Goal: Feedback & Contribution: Leave review/rating

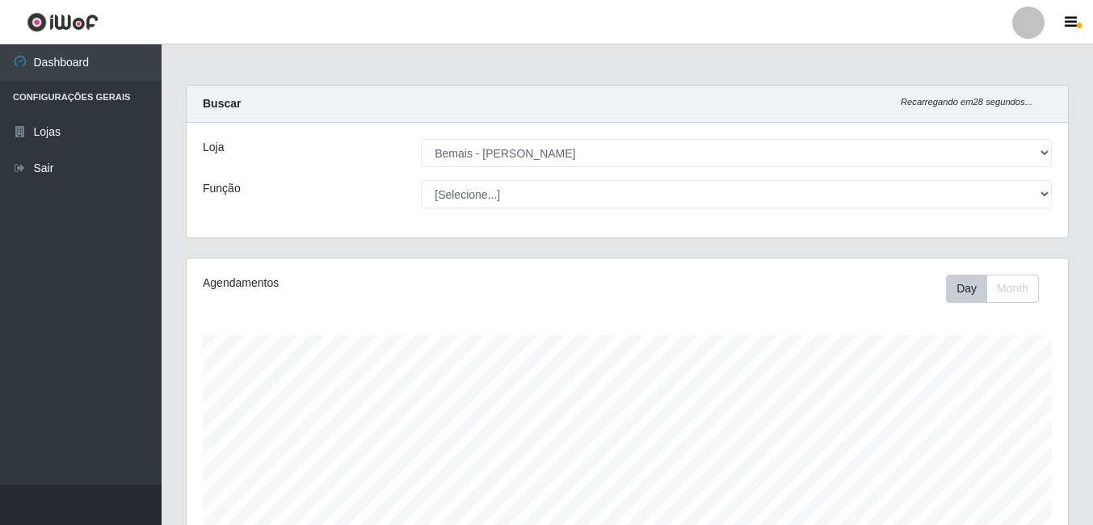
select select "230"
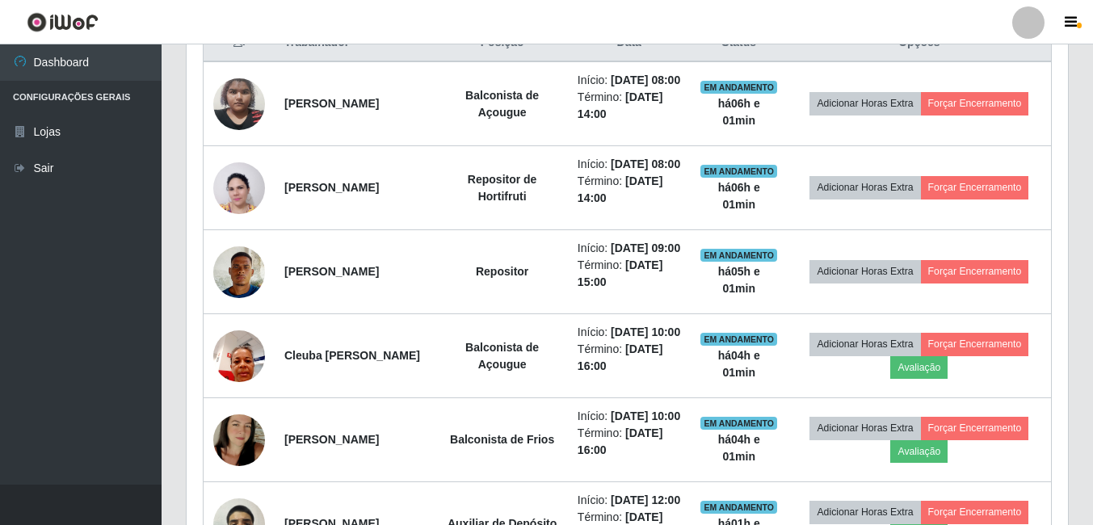
scroll to position [335, 881]
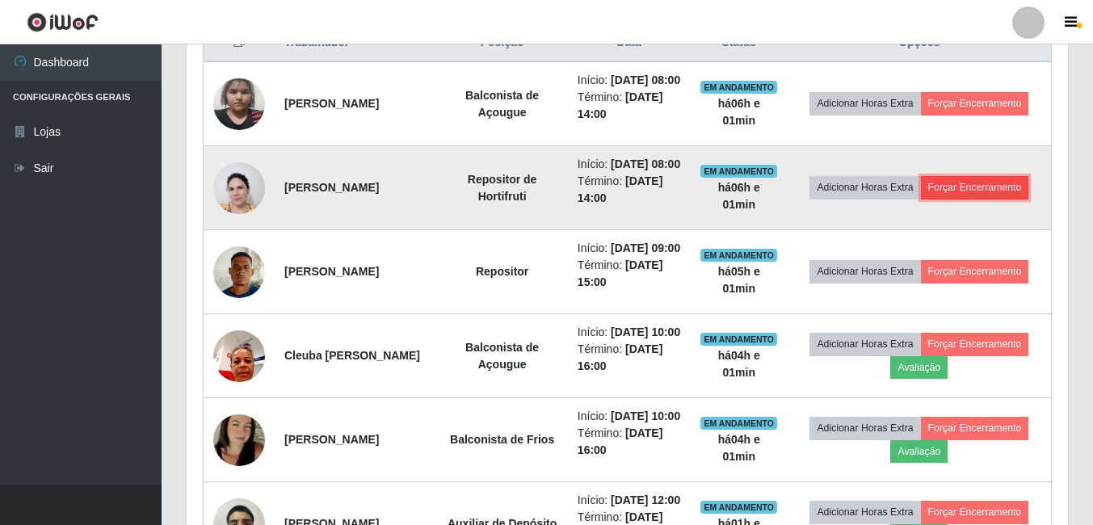
click at [1006, 199] on button "Forçar Encerramento" at bounding box center [975, 187] width 108 height 23
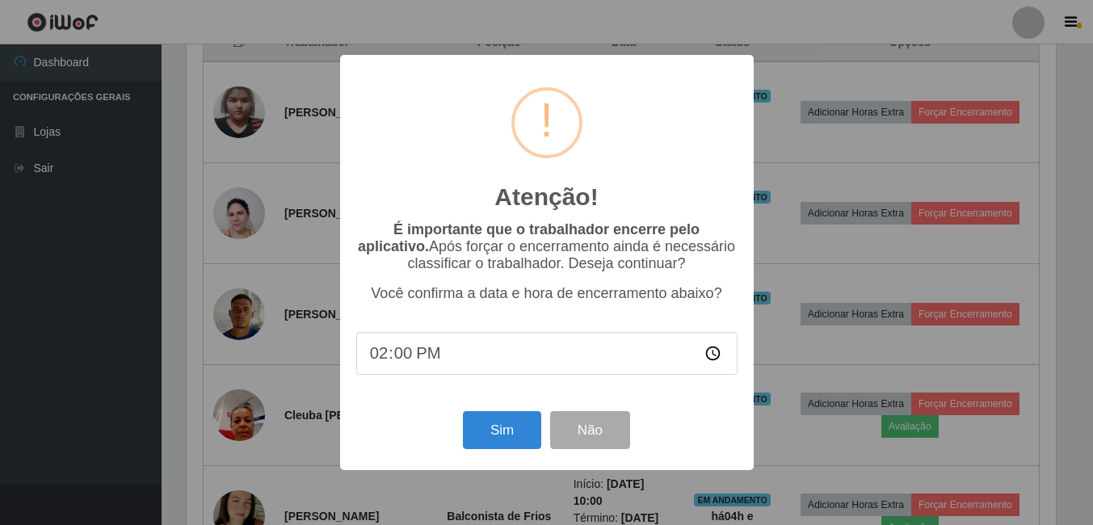
scroll to position [335, 873]
click at [519, 422] on button "Sim" at bounding box center [503, 430] width 78 height 38
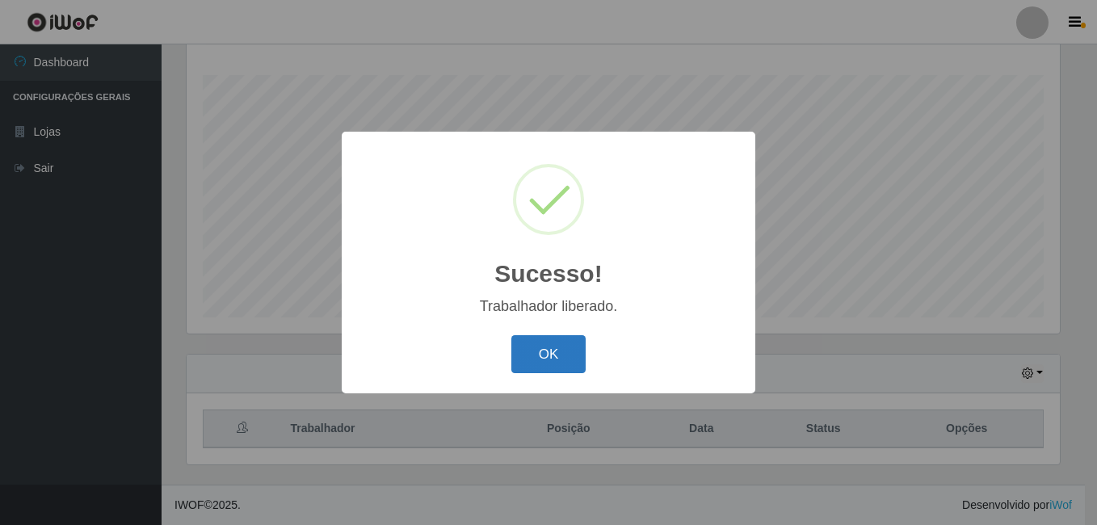
click at [584, 351] on button "OK" at bounding box center [548, 354] width 75 height 38
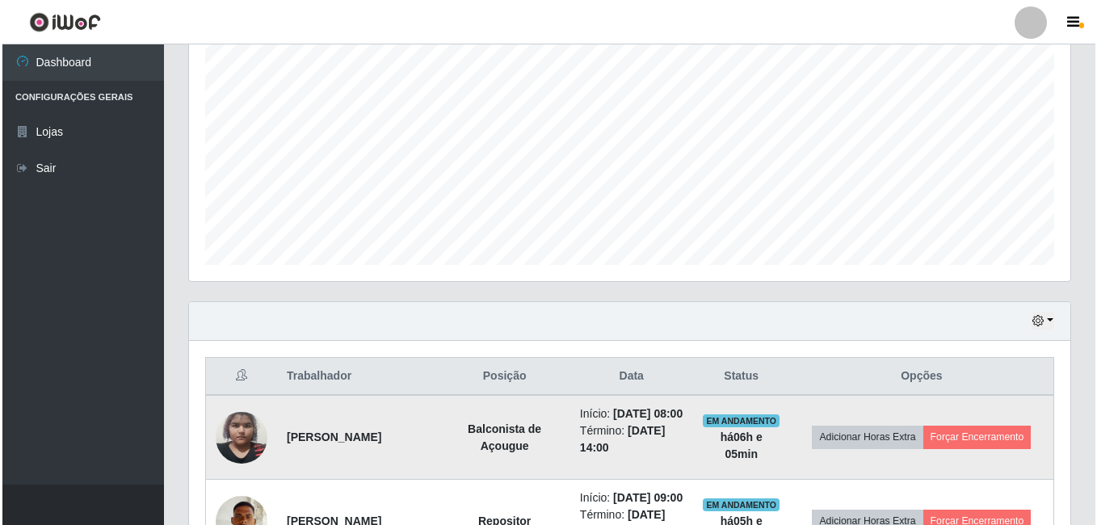
scroll to position [341, 0]
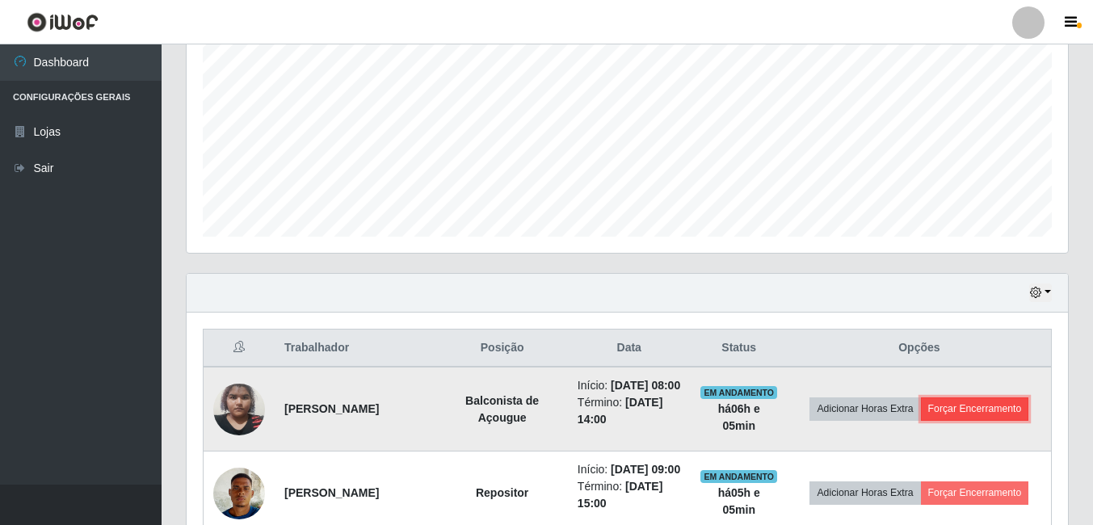
click at [992, 420] on button "Forçar Encerramento" at bounding box center [975, 408] width 108 height 23
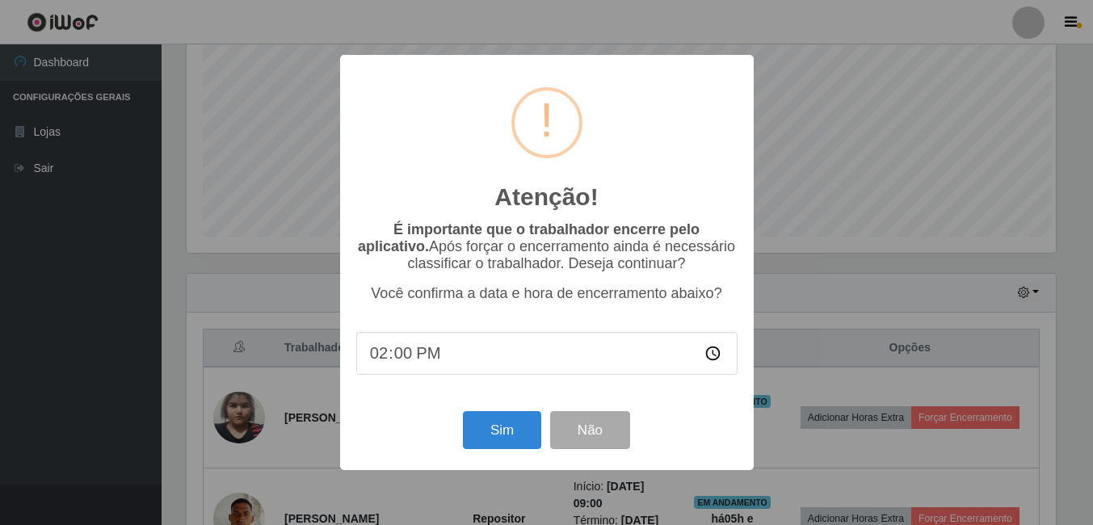
scroll to position [335, 873]
click at [512, 437] on button "Sim" at bounding box center [503, 430] width 78 height 38
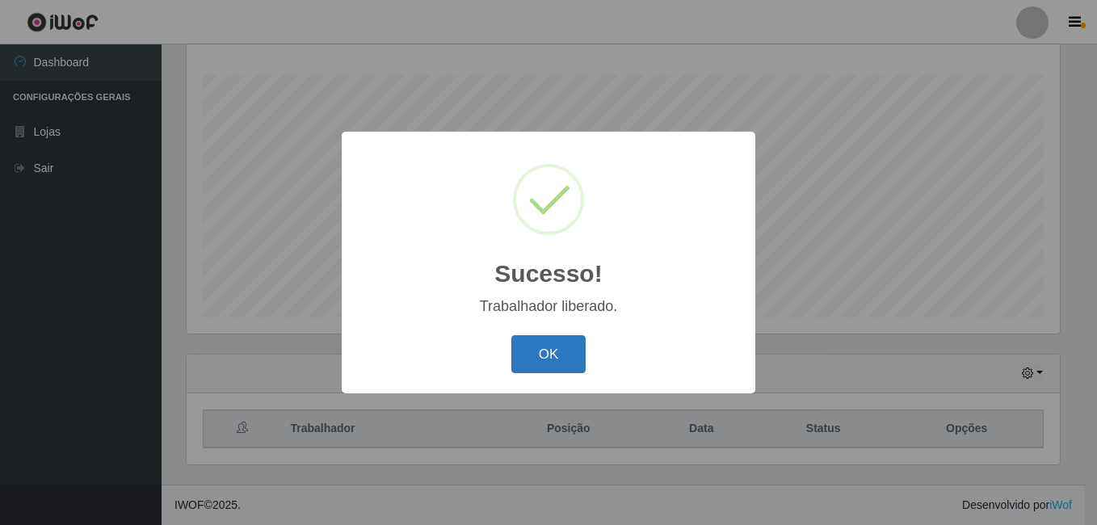
click at [559, 352] on button "OK" at bounding box center [548, 354] width 75 height 38
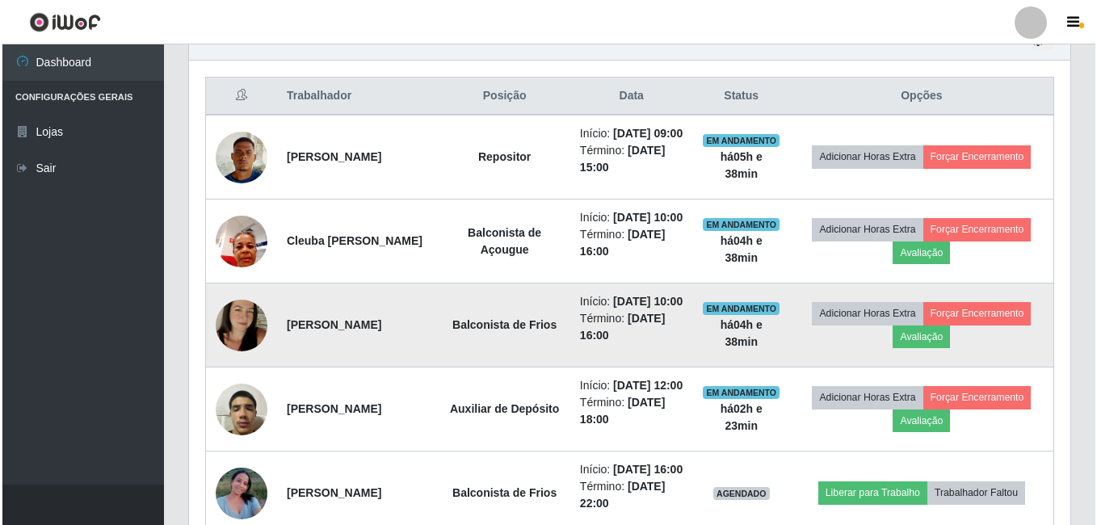
scroll to position [583, 0]
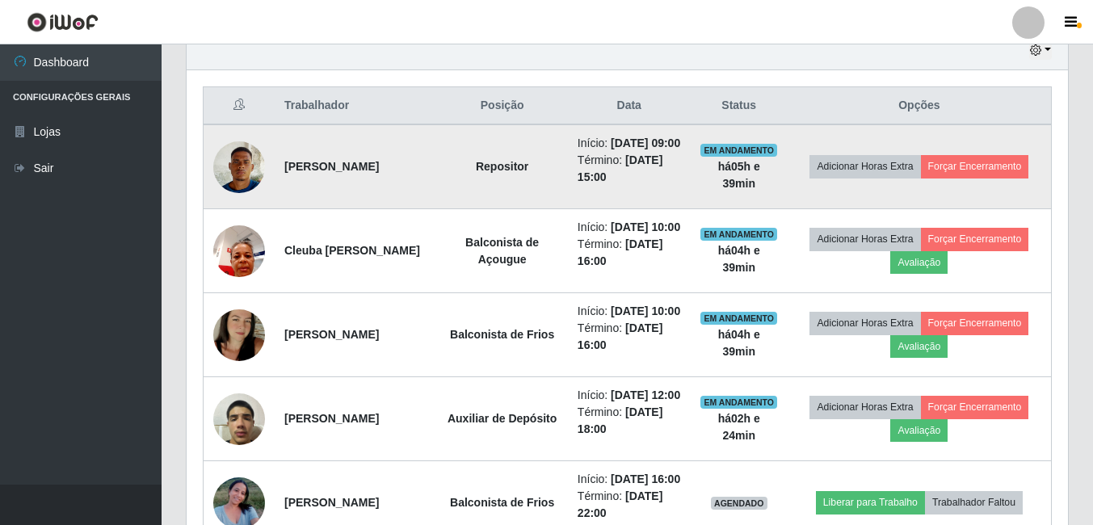
click at [236, 186] on img at bounding box center [239, 166] width 52 height 69
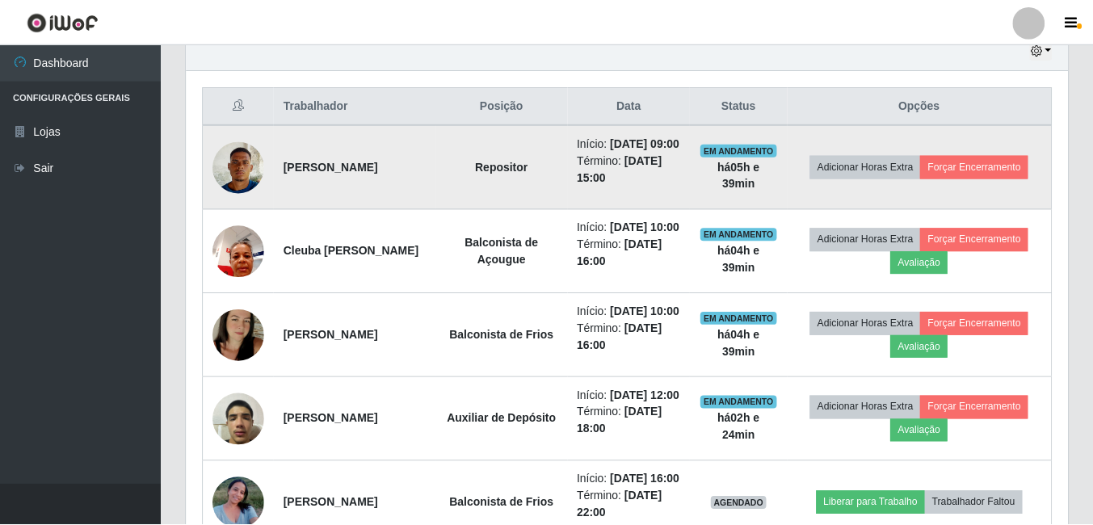
scroll to position [335, 873]
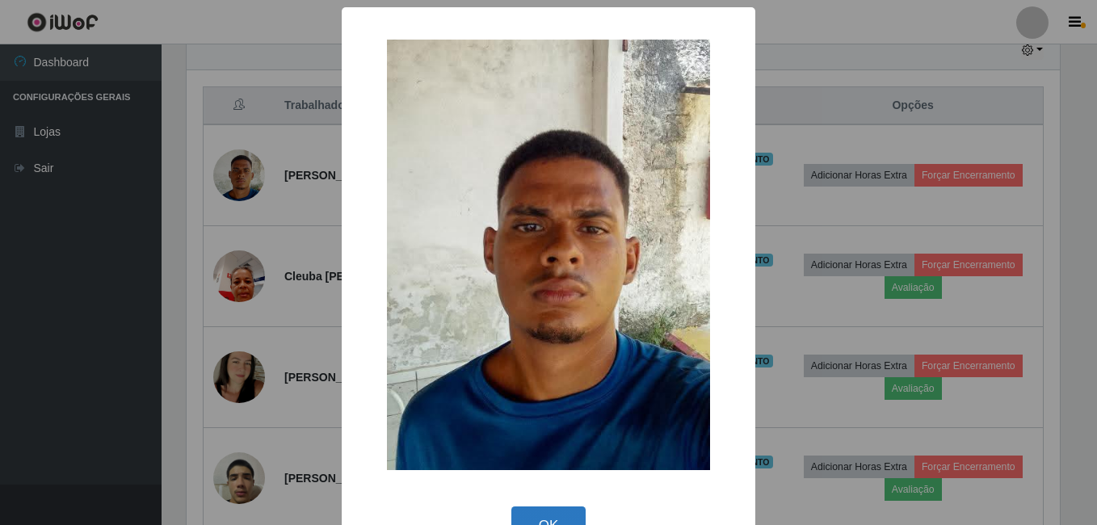
click at [562, 519] on button "OK" at bounding box center [548, 525] width 75 height 38
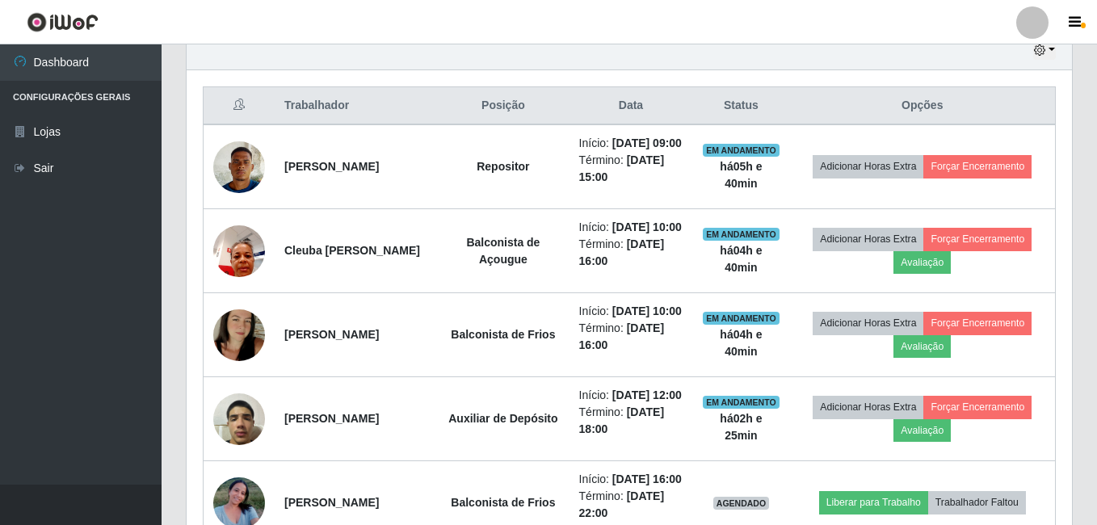
scroll to position [335, 881]
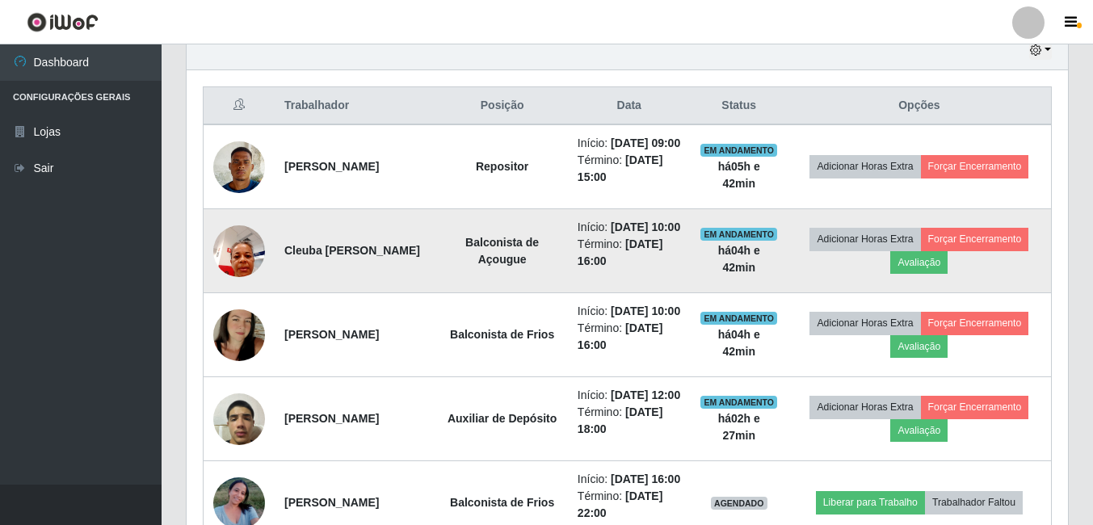
click at [251, 280] on img at bounding box center [239, 250] width 52 height 69
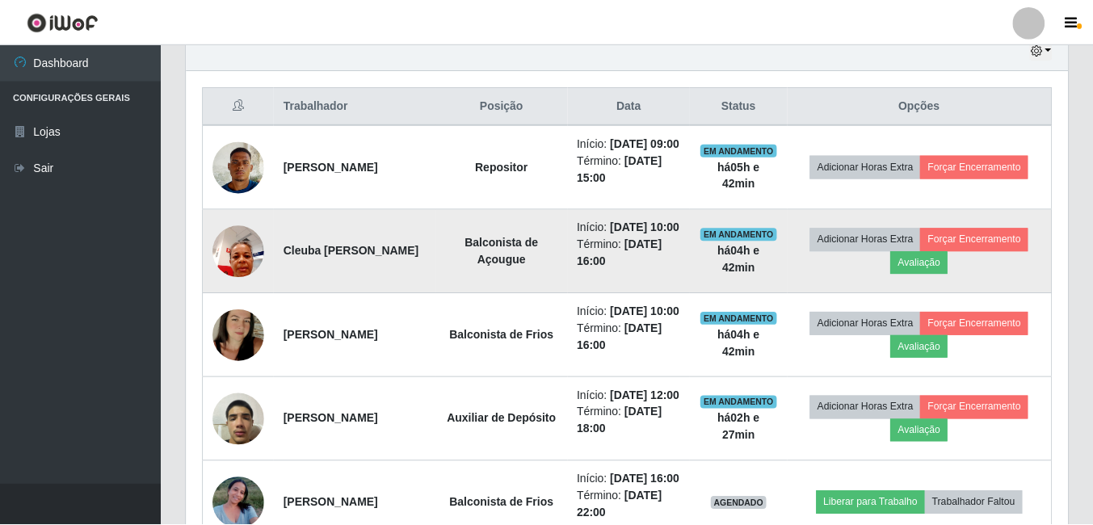
scroll to position [335, 873]
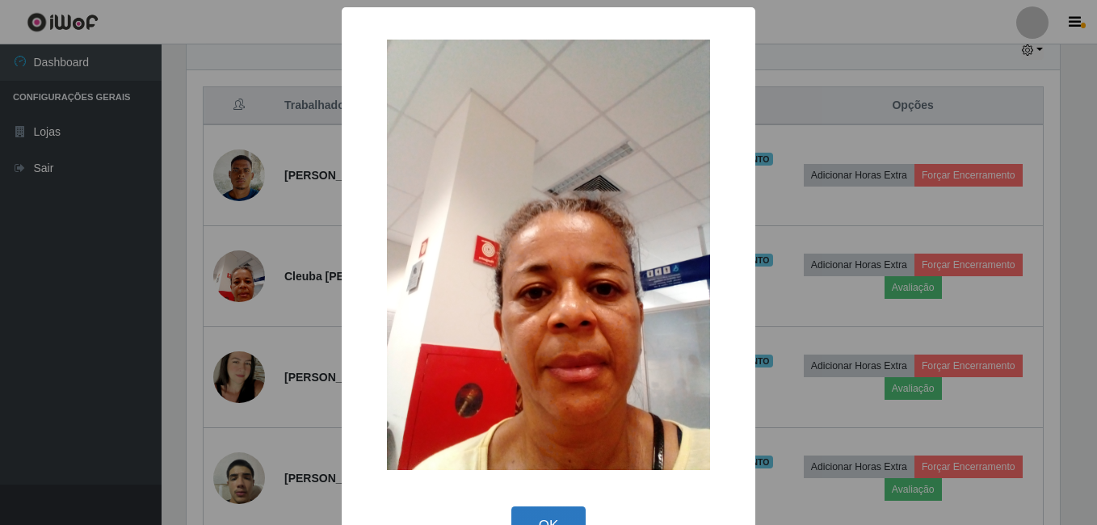
click at [560, 522] on button "OK" at bounding box center [548, 525] width 75 height 38
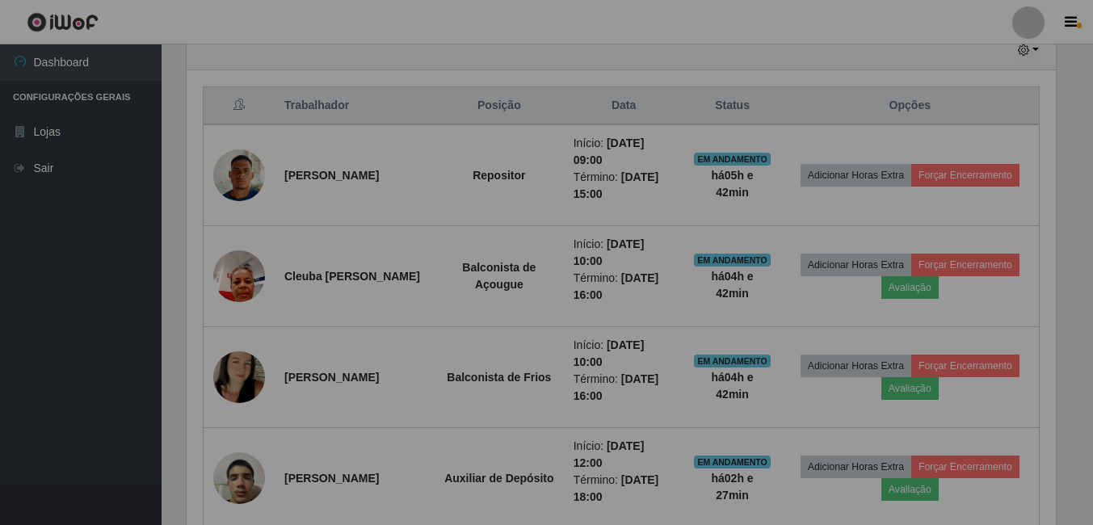
scroll to position [335, 881]
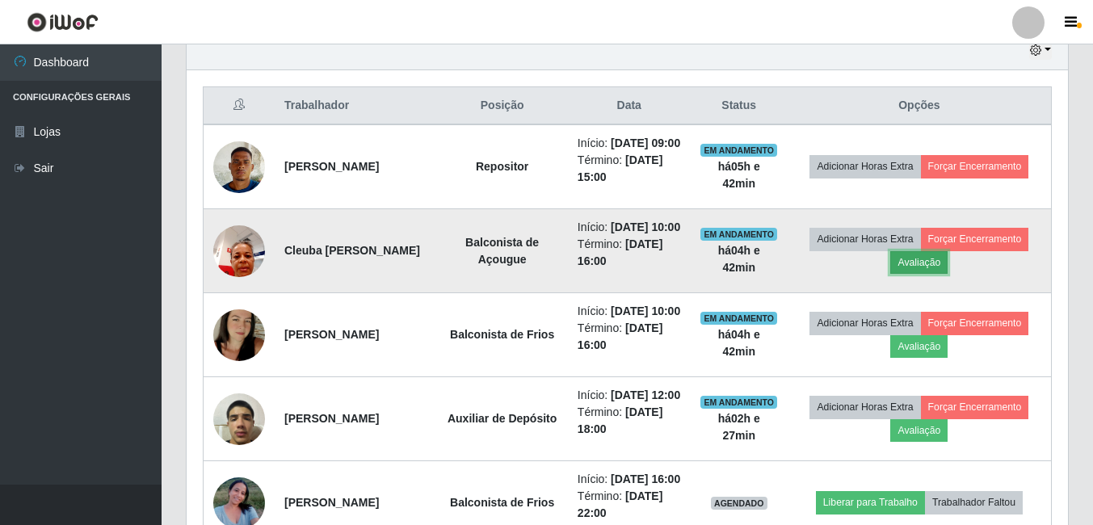
click at [925, 274] on button "Avaliação" at bounding box center [918, 262] width 57 height 23
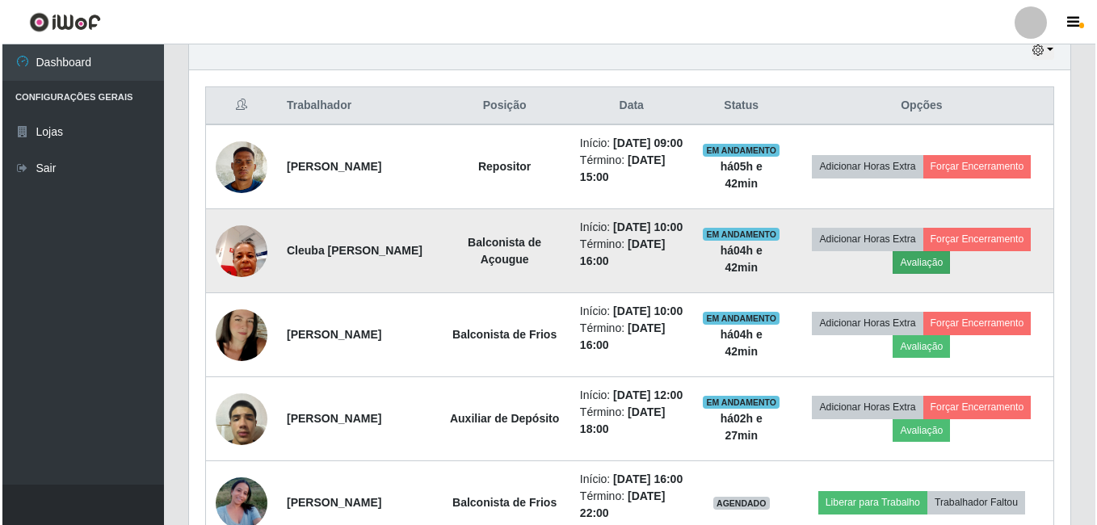
scroll to position [335, 873]
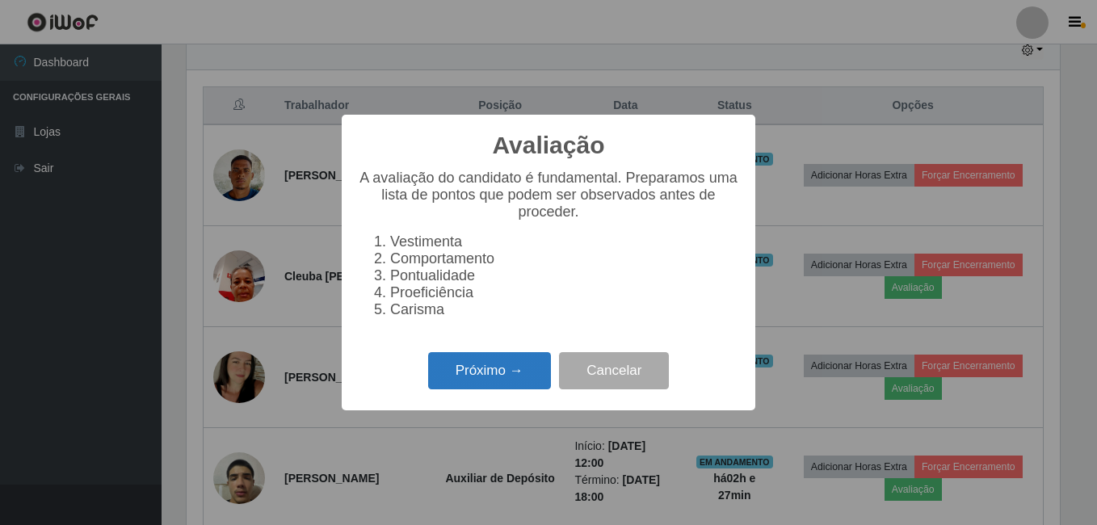
click at [519, 382] on button "Próximo →" at bounding box center [489, 371] width 123 height 38
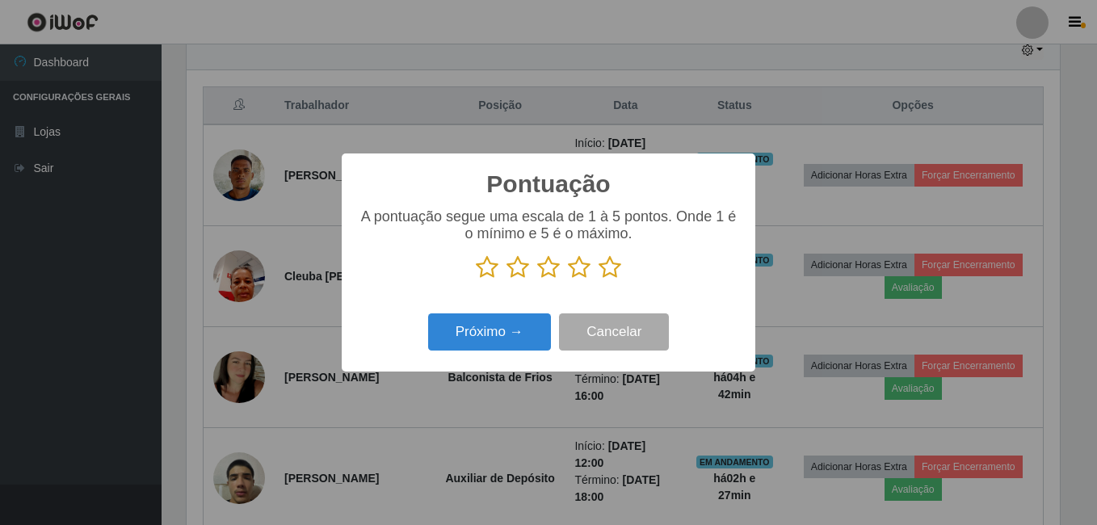
scroll to position [807436, 806899]
click at [610, 271] on icon at bounding box center [610, 267] width 23 height 24
click at [599, 279] on input "radio" at bounding box center [599, 279] width 0 height 0
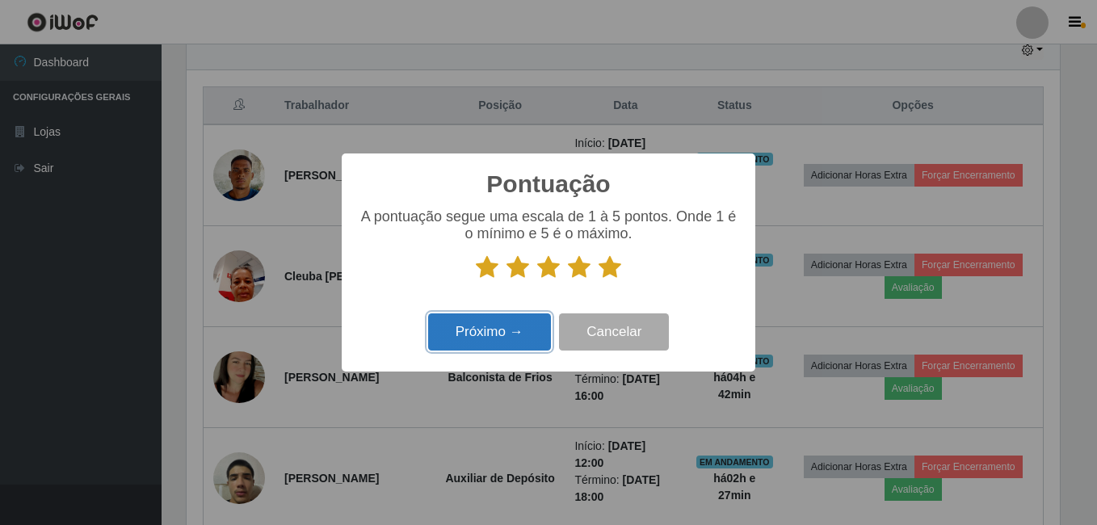
click at [511, 327] on button "Próximo →" at bounding box center [489, 332] width 123 height 38
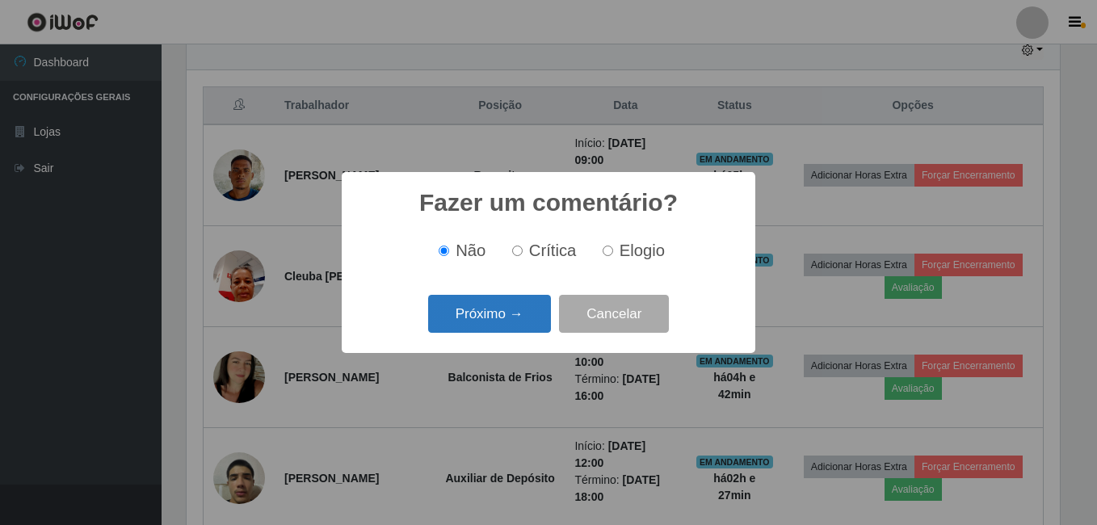
click at [511, 328] on button "Próximo →" at bounding box center [489, 314] width 123 height 38
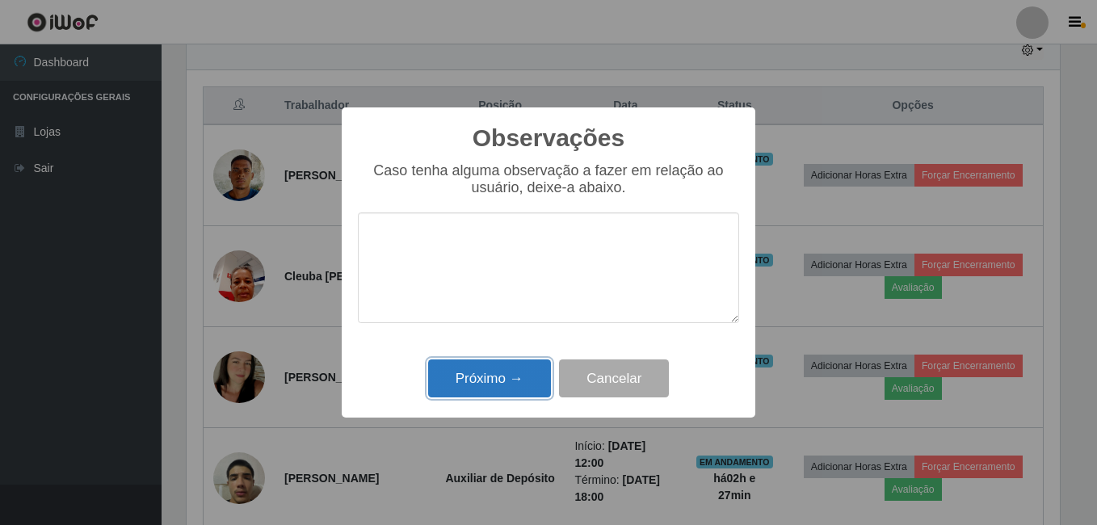
click at [503, 383] on button "Próximo →" at bounding box center [489, 378] width 123 height 38
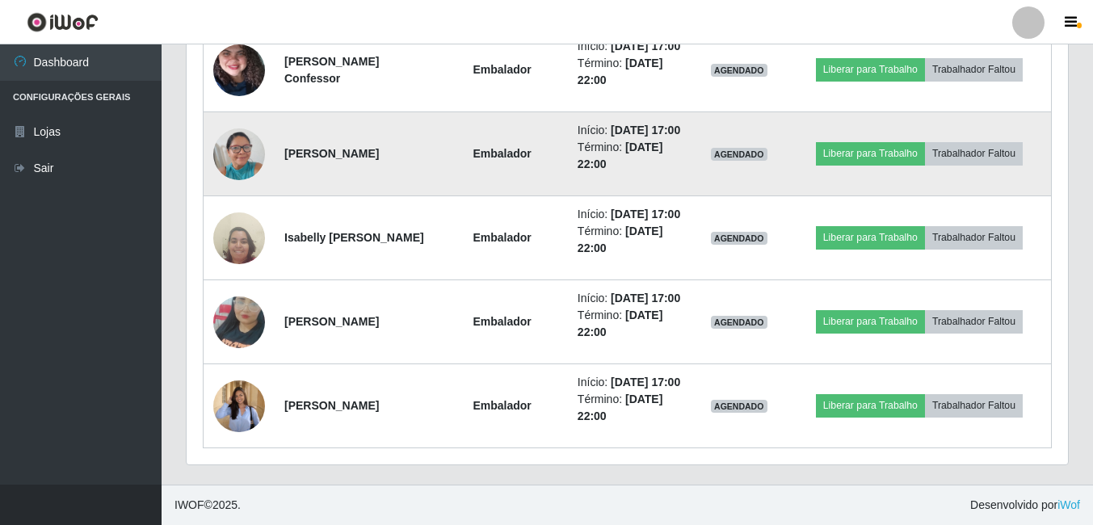
scroll to position [1391, 0]
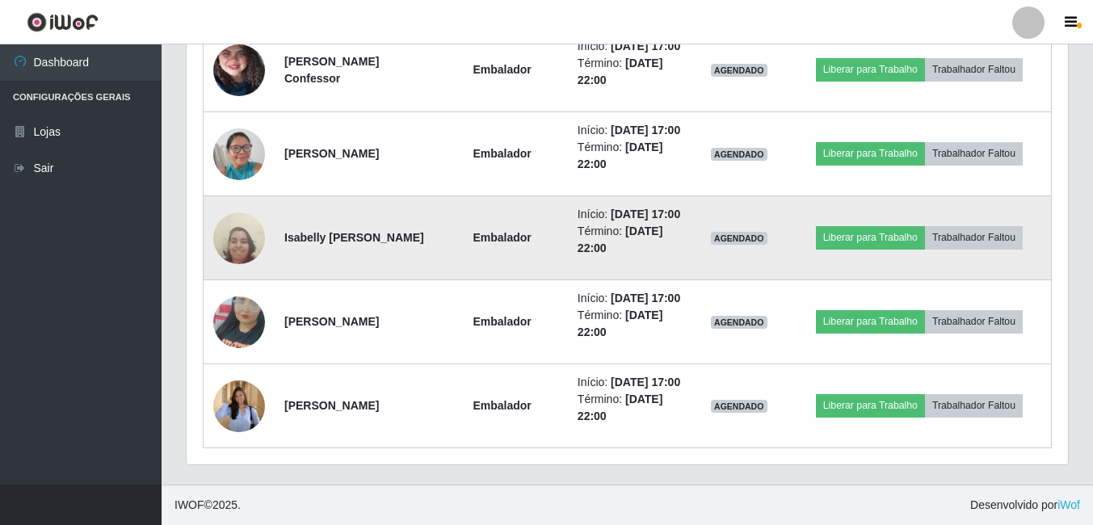
click at [242, 271] on img at bounding box center [239, 238] width 52 height 69
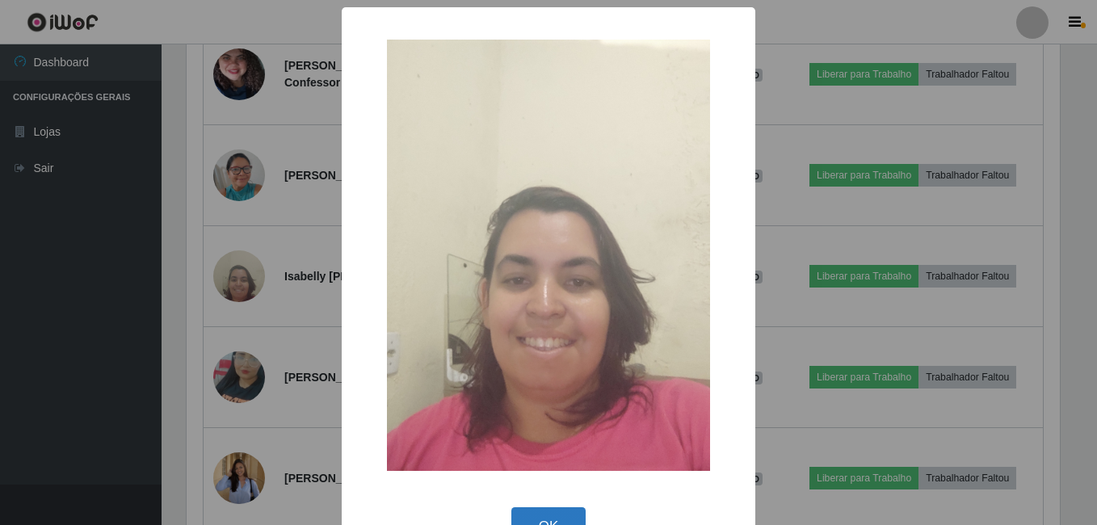
click at [554, 508] on button "OK" at bounding box center [548, 526] width 75 height 38
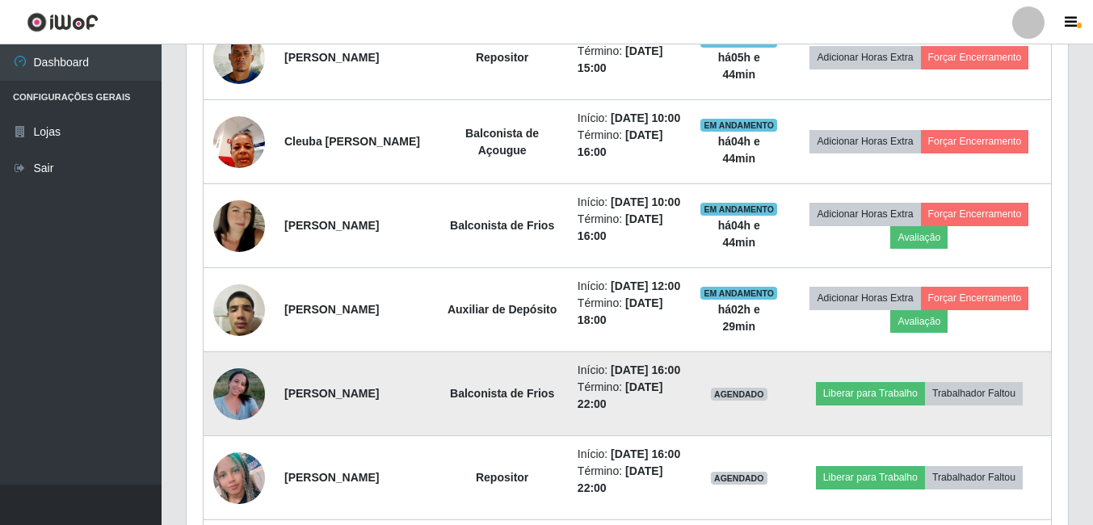
scroll to position [664, 0]
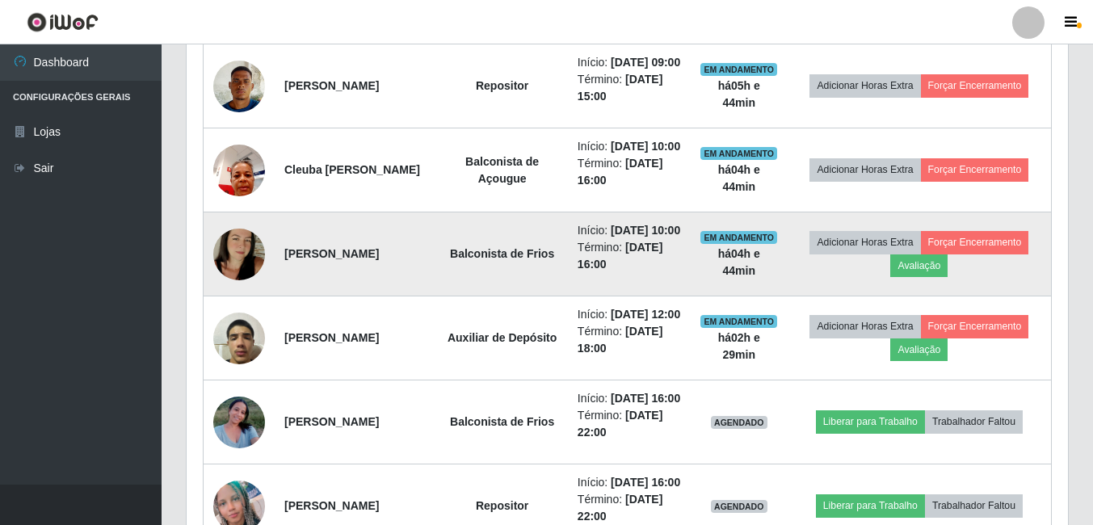
click at [243, 300] on img at bounding box center [239, 254] width 52 height 92
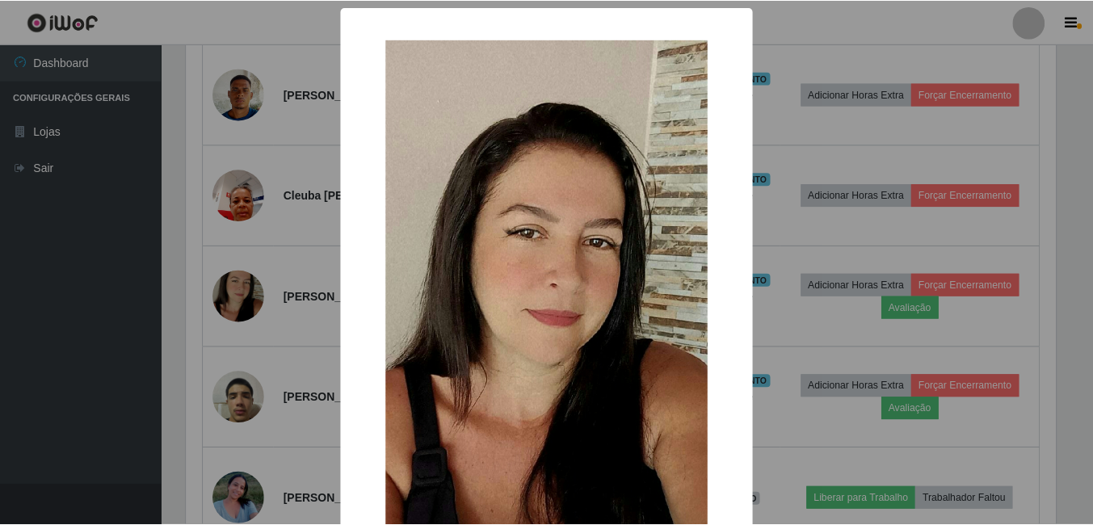
scroll to position [191, 0]
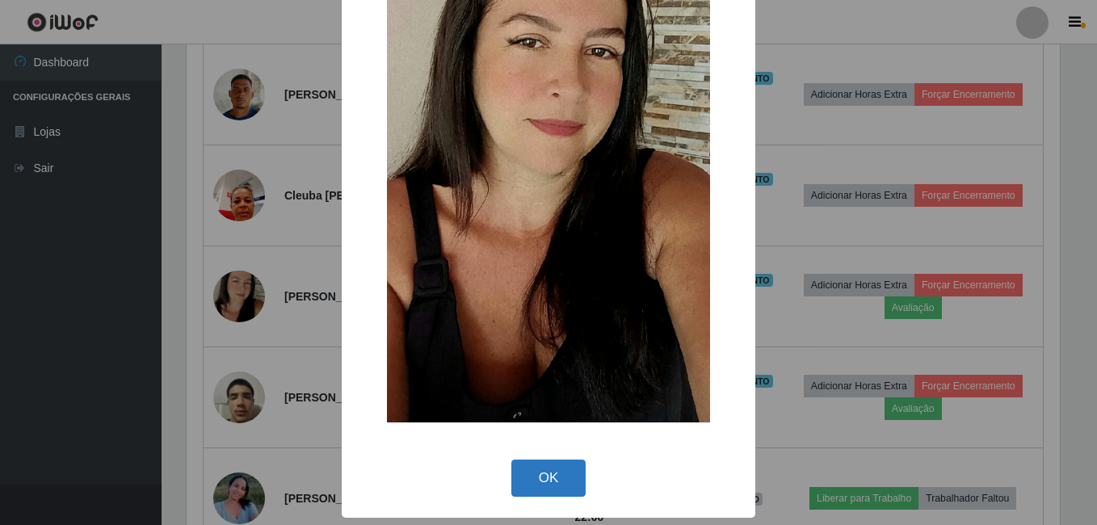
click at [549, 478] on button "OK" at bounding box center [548, 479] width 75 height 38
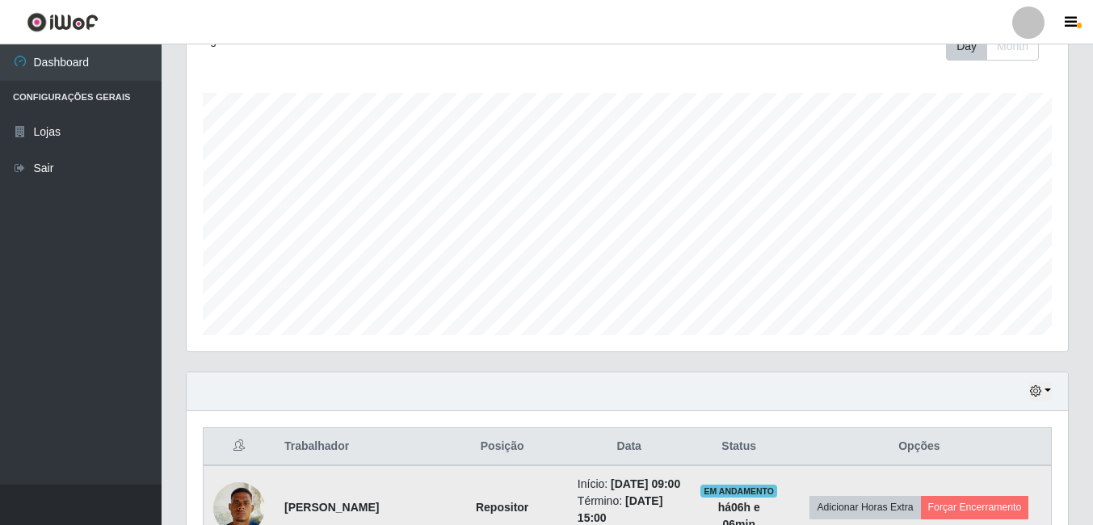
scroll to position [485, 0]
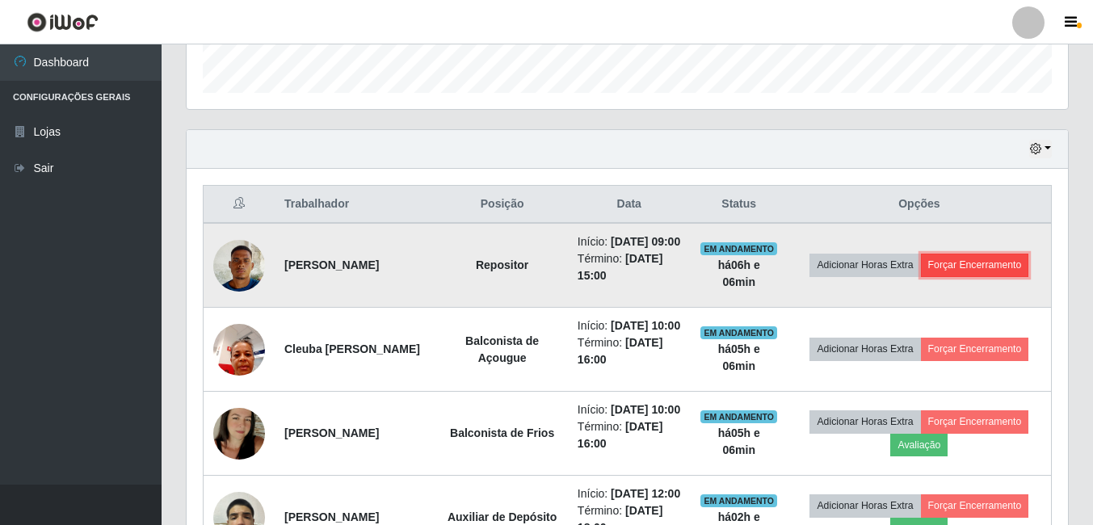
click at [958, 266] on button "Forçar Encerramento" at bounding box center [975, 265] width 108 height 23
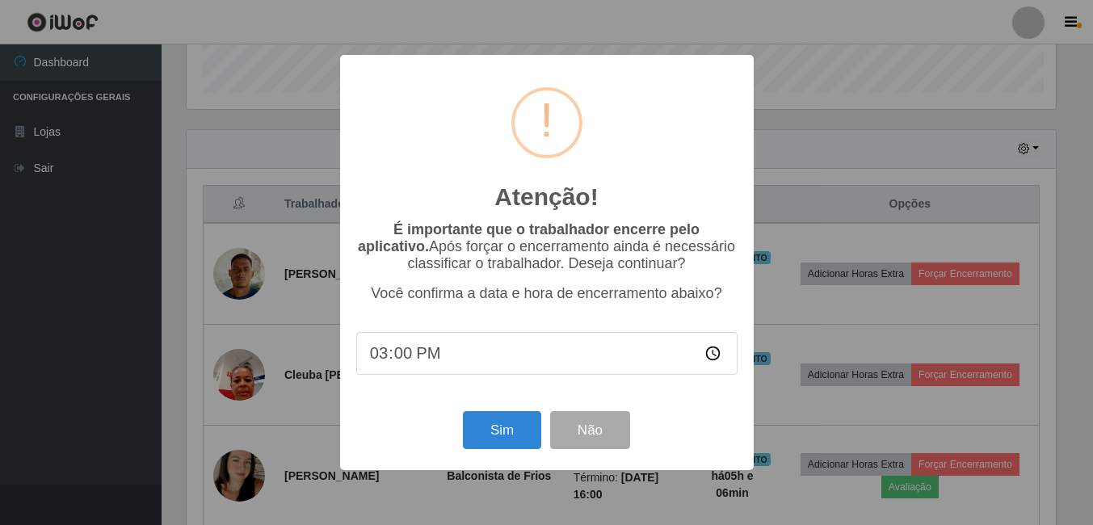
scroll to position [335, 873]
click at [490, 436] on button "Sim" at bounding box center [503, 430] width 78 height 38
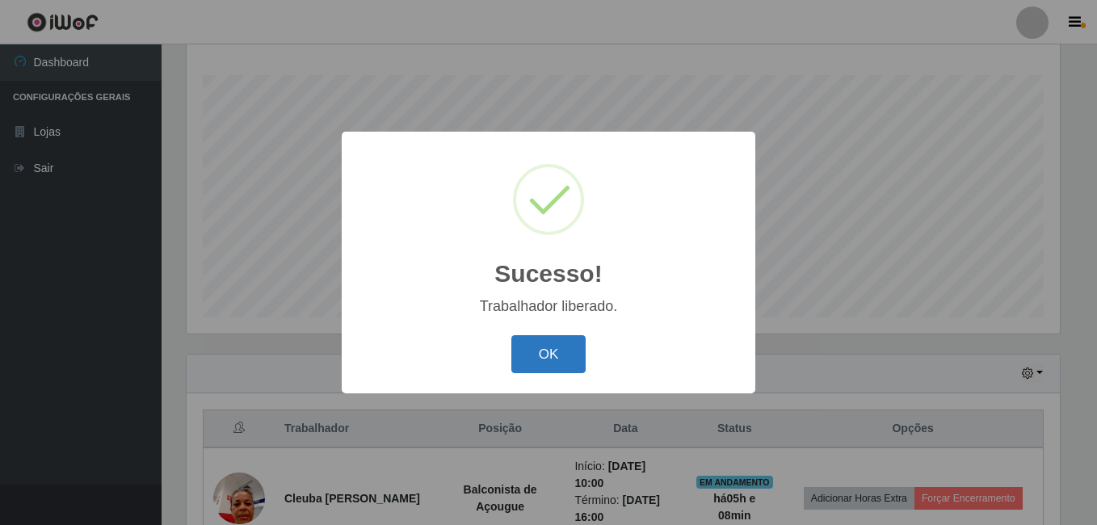
click at [541, 356] on button "OK" at bounding box center [548, 354] width 75 height 38
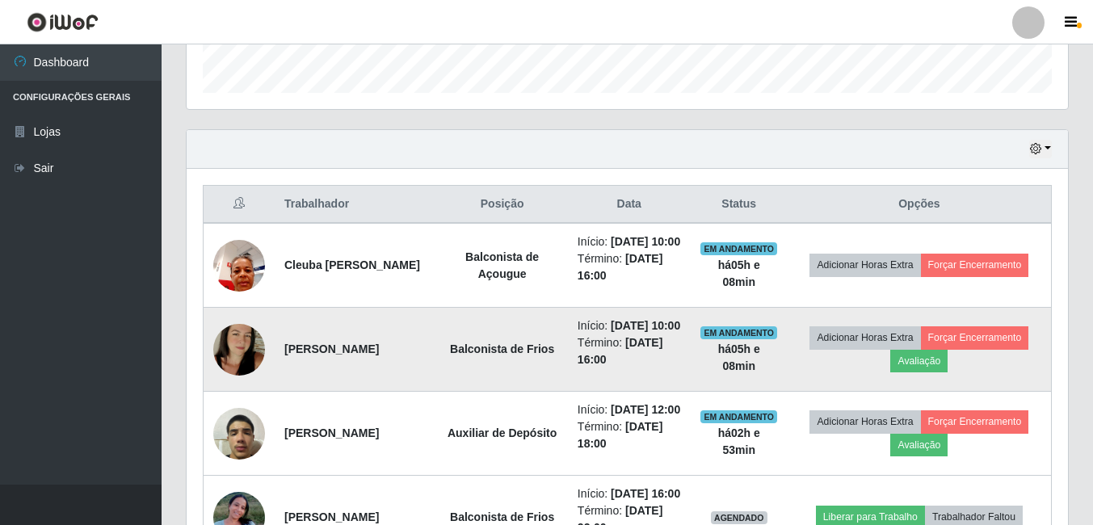
scroll to position [502, 0]
